Goal: Find specific page/section: Find specific page/section

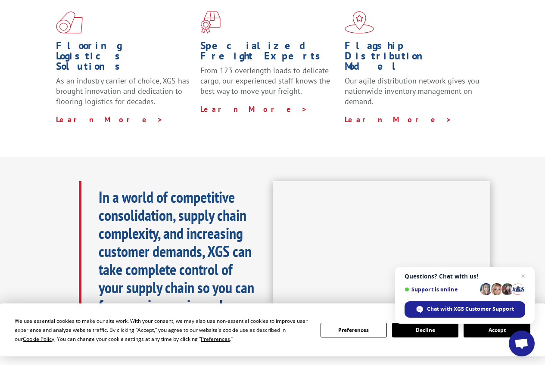
scroll to position [172, 0]
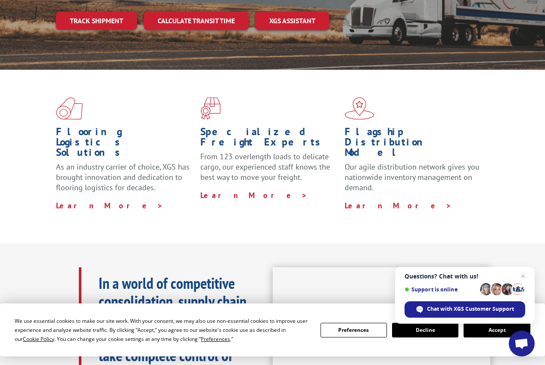
click at [479, 329] on button "Accept" at bounding box center [497, 330] width 66 height 15
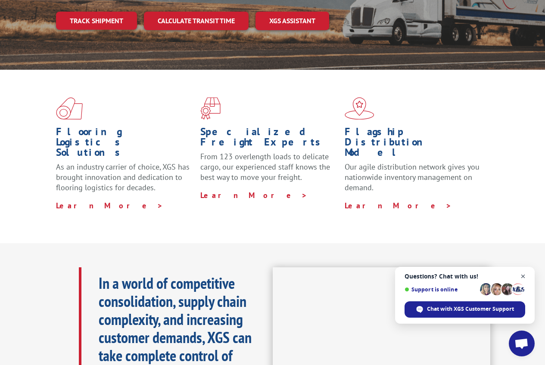
click at [523, 277] on span "Close chat" at bounding box center [523, 276] width 11 height 11
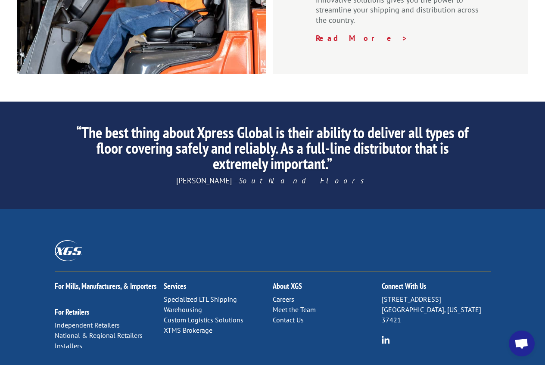
scroll to position [1336, 0]
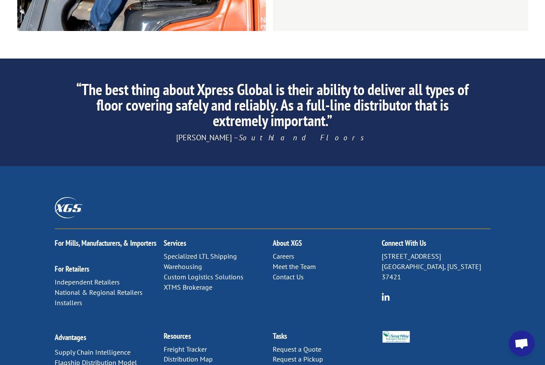
click at [288, 262] on link "Meet the Team" at bounding box center [294, 266] width 43 height 9
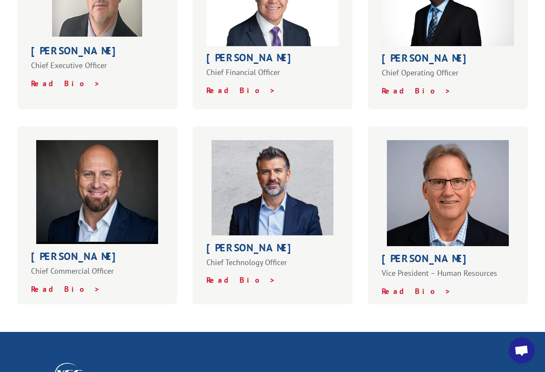
scroll to position [474, 0]
